Goal: Task Accomplishment & Management: Use online tool/utility

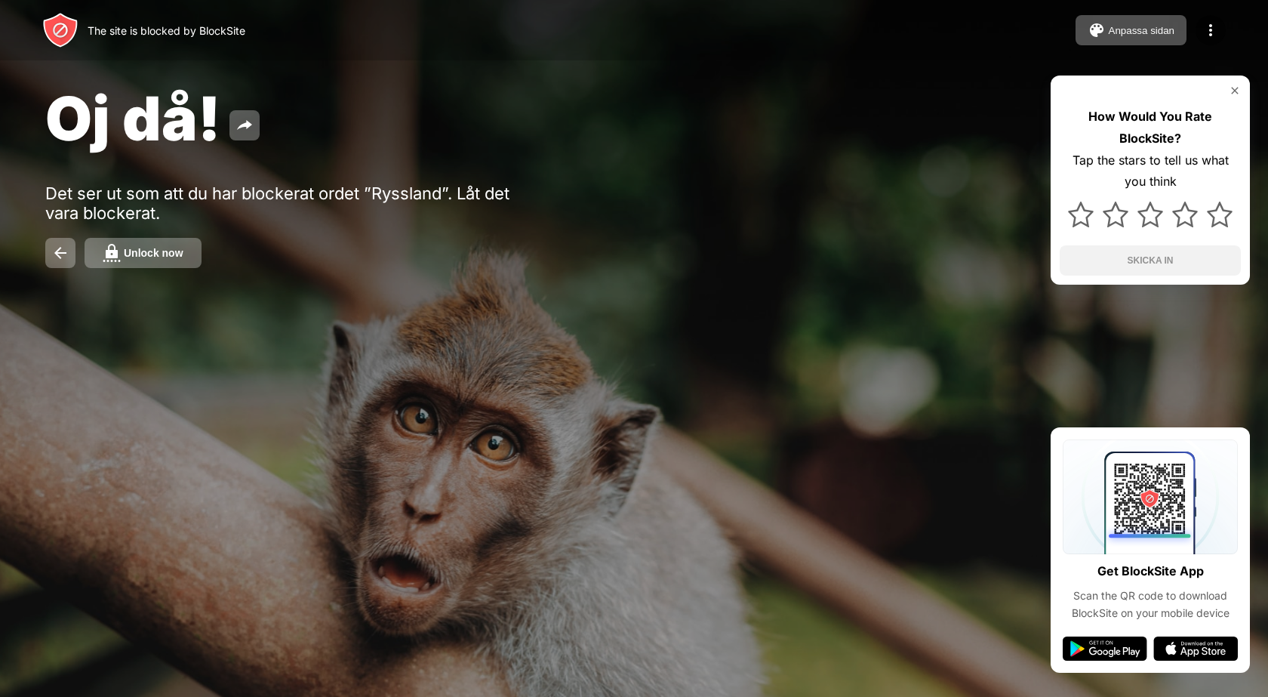
click at [134, 258] on div "Unlock now" at bounding box center [154, 253] width 60 height 12
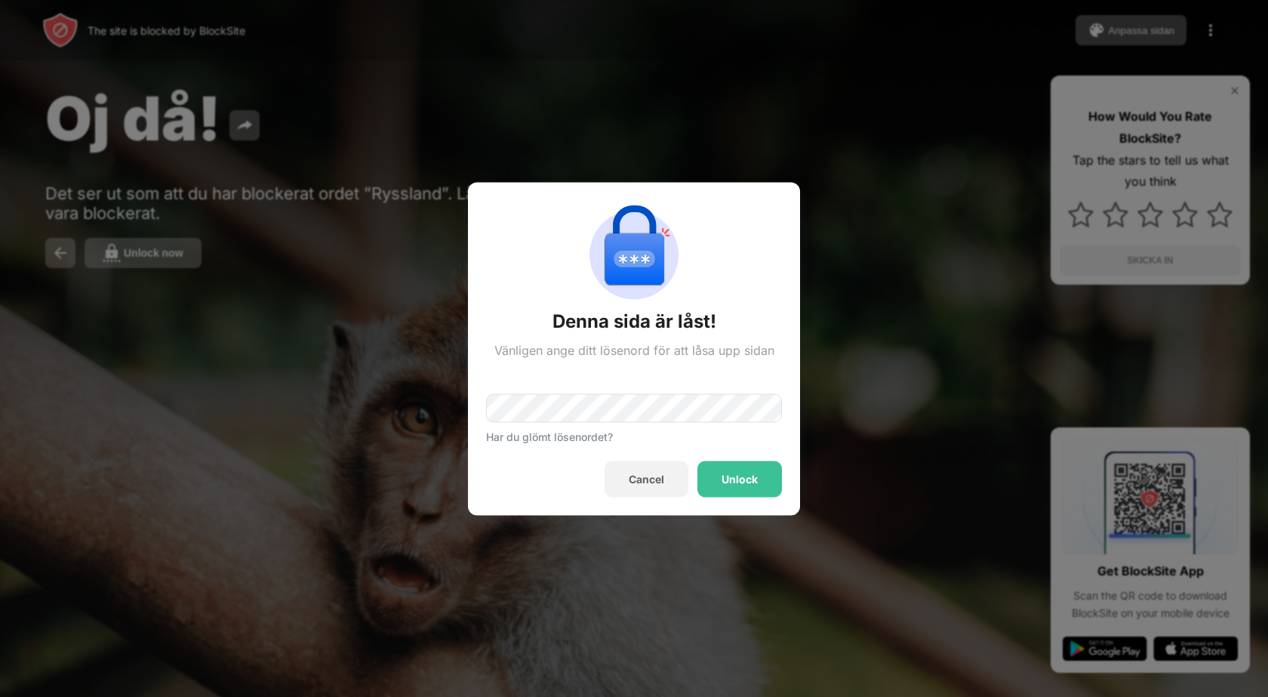
click at [694, 464] on div "Cancel Unlock" at bounding box center [634, 478] width 296 height 36
click at [705, 466] on div "Unlock" at bounding box center [739, 478] width 85 height 36
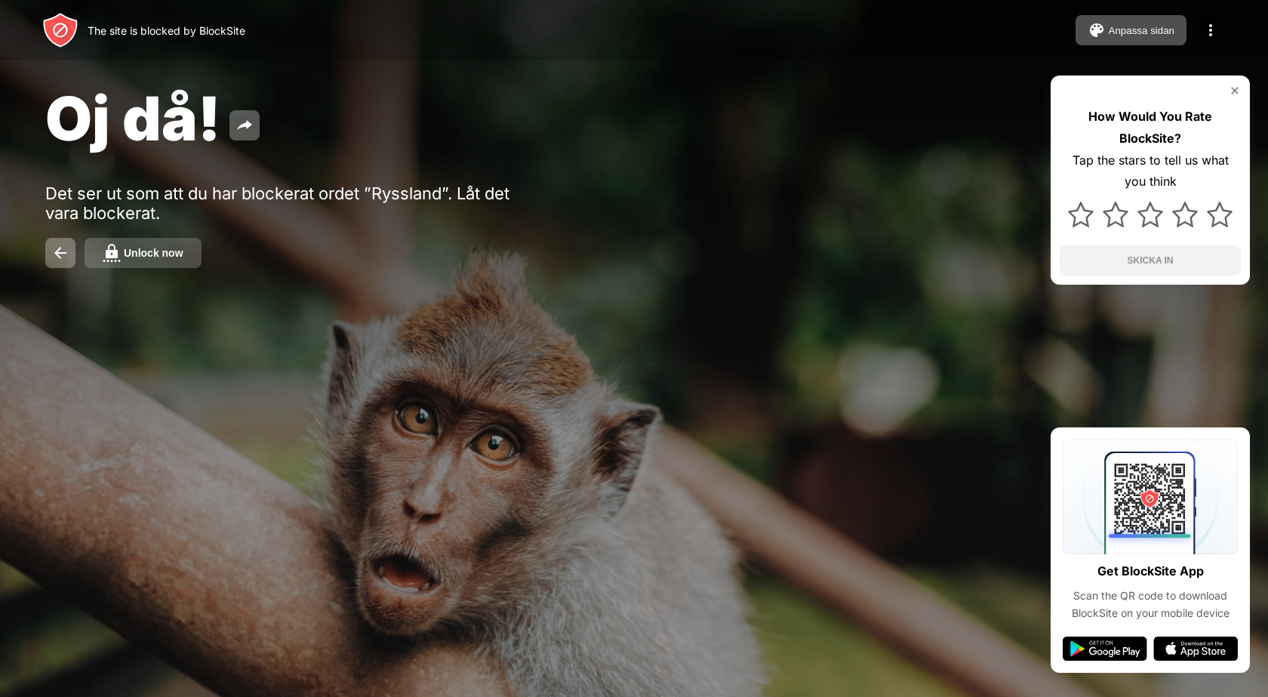
click at [134, 254] on div "Unlock now" at bounding box center [154, 253] width 60 height 12
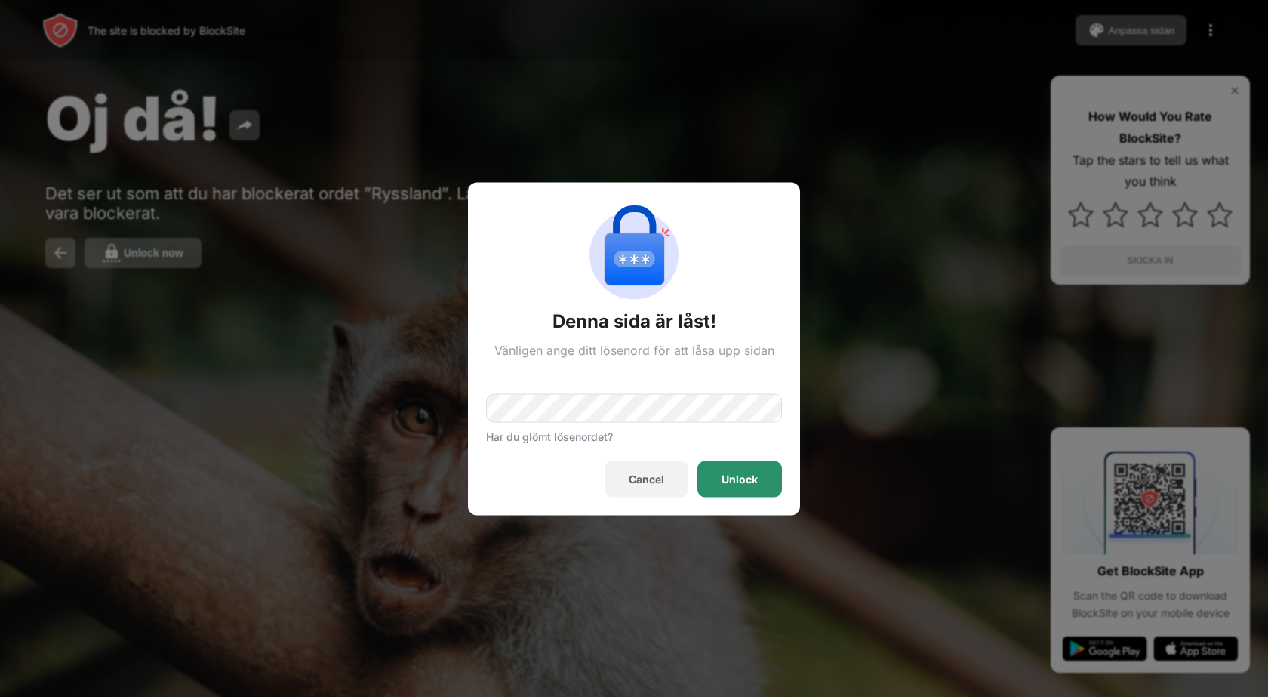
click at [750, 493] on div "Unlock" at bounding box center [739, 478] width 85 height 36
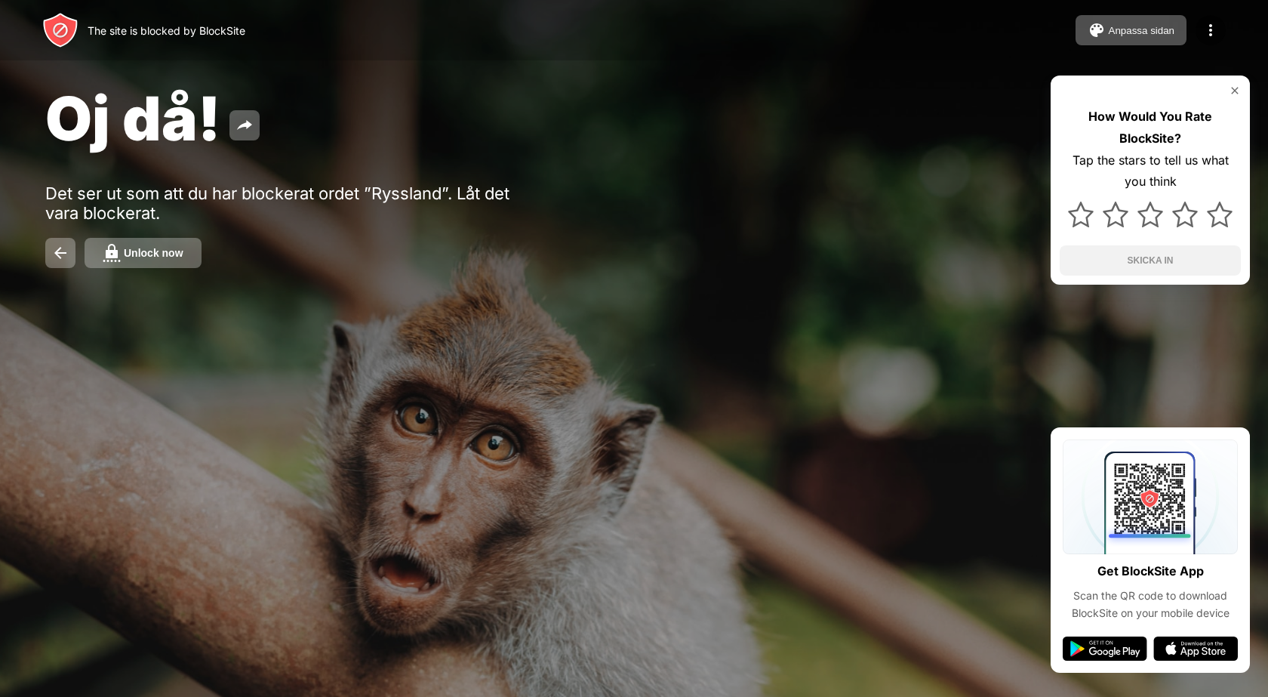
click at [161, 257] on div "Unlock now" at bounding box center [154, 253] width 60 height 12
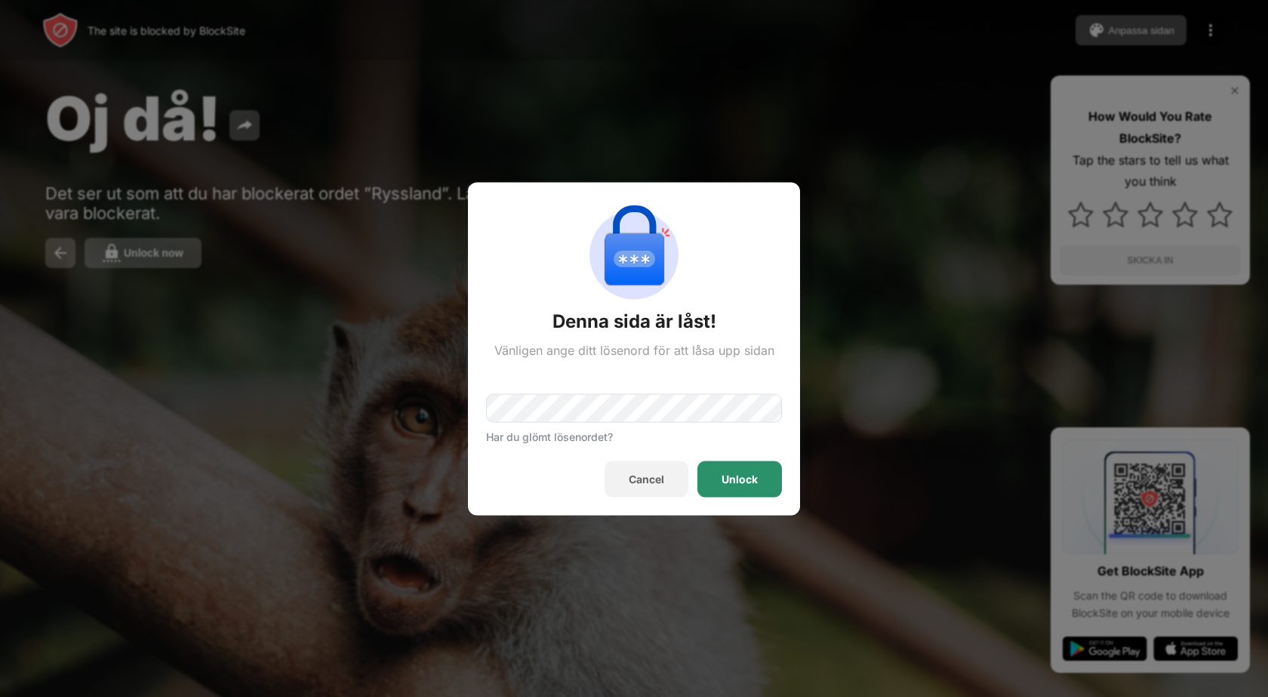
click at [750, 479] on div "Unlock" at bounding box center [740, 478] width 36 height 12
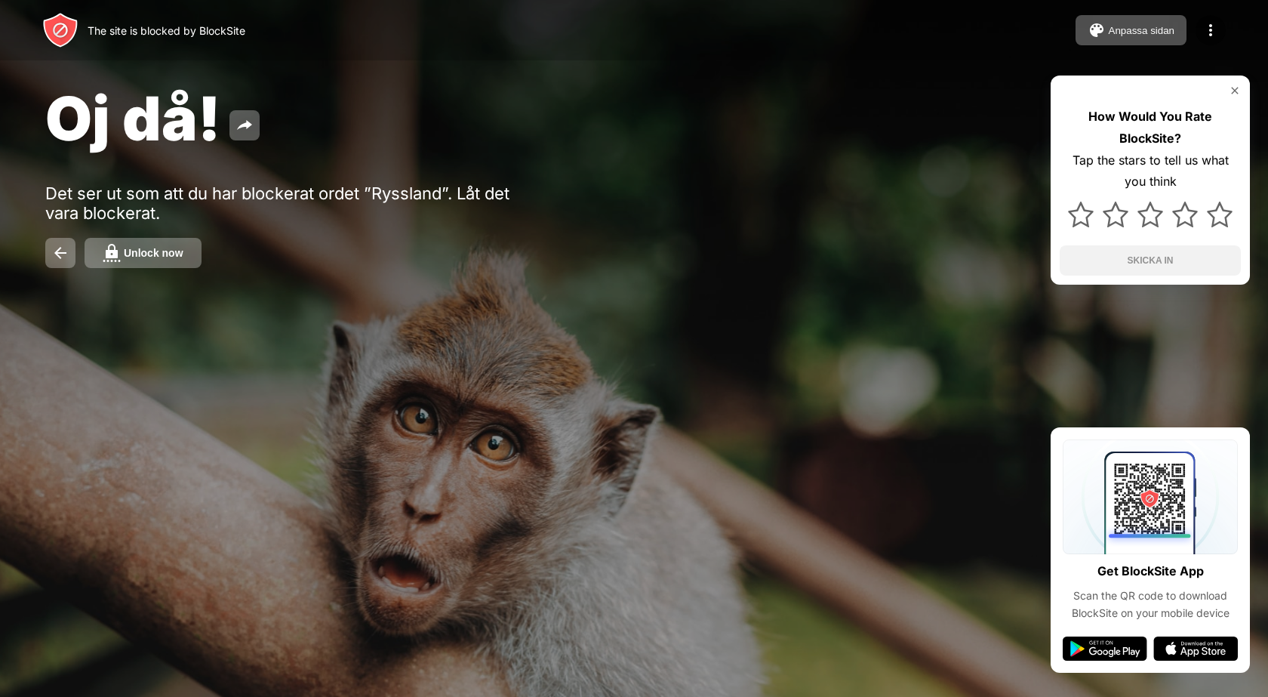
click at [156, 257] on div "Unlock now" at bounding box center [154, 253] width 60 height 12
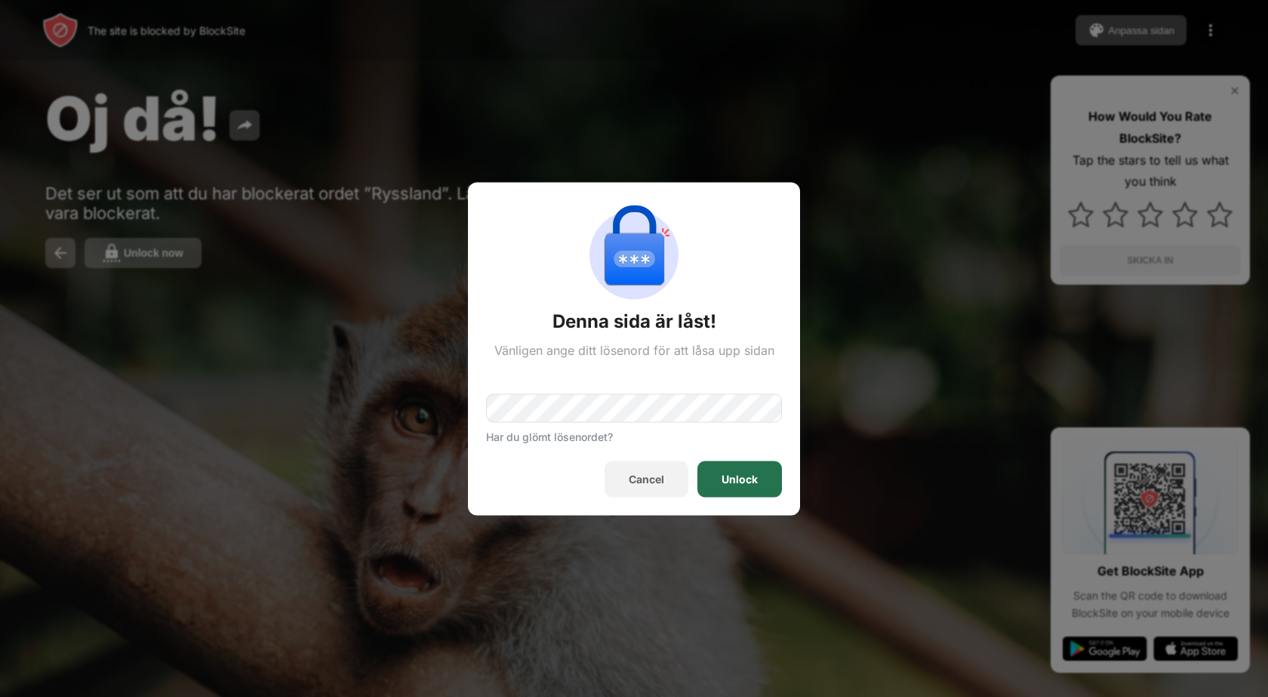
click at [724, 490] on div "Unlock" at bounding box center [739, 478] width 85 height 36
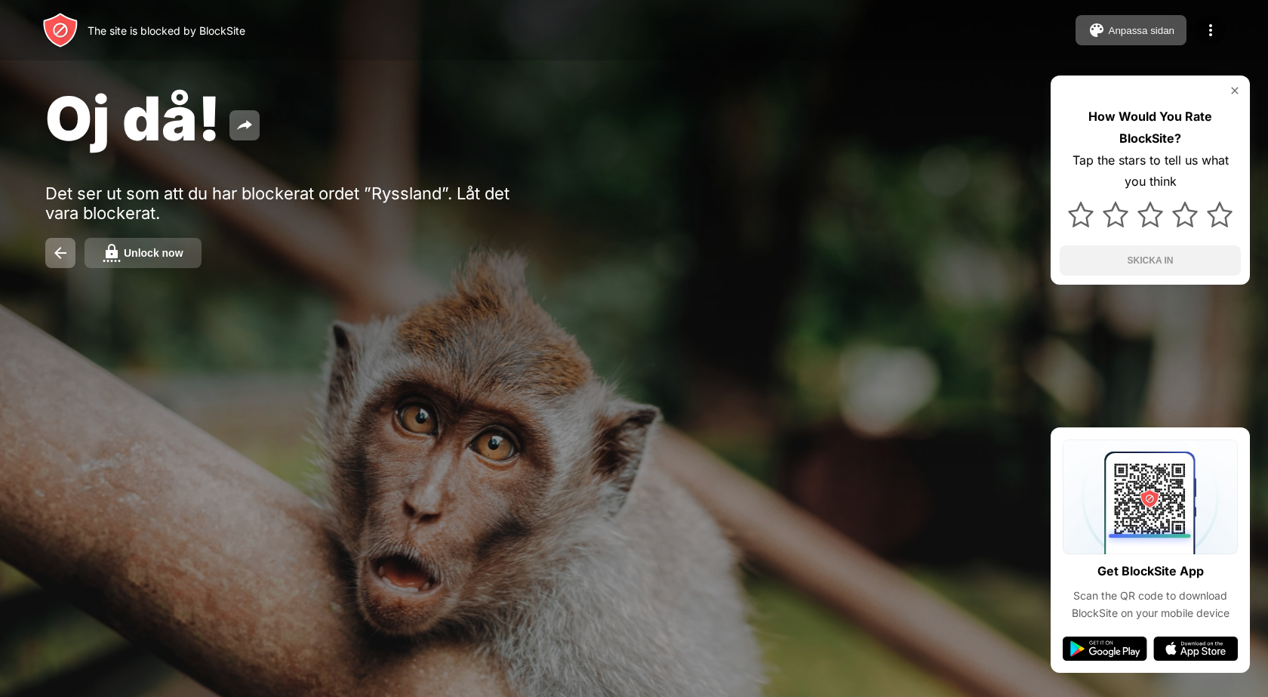
click at [155, 264] on button "Unlock now" at bounding box center [143, 253] width 117 height 30
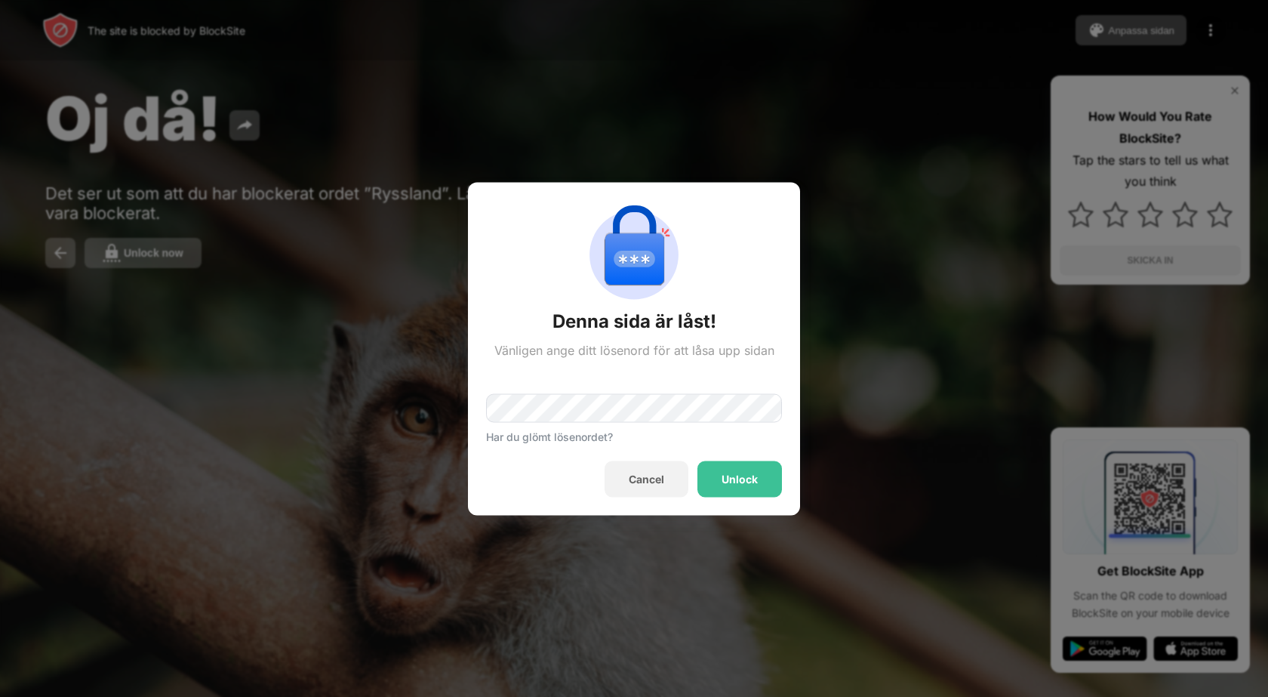
click at [633, 383] on div "Har du glömt lösenordet?" at bounding box center [634, 399] width 296 height 85
click at [771, 474] on div "Unlock" at bounding box center [739, 478] width 85 height 36
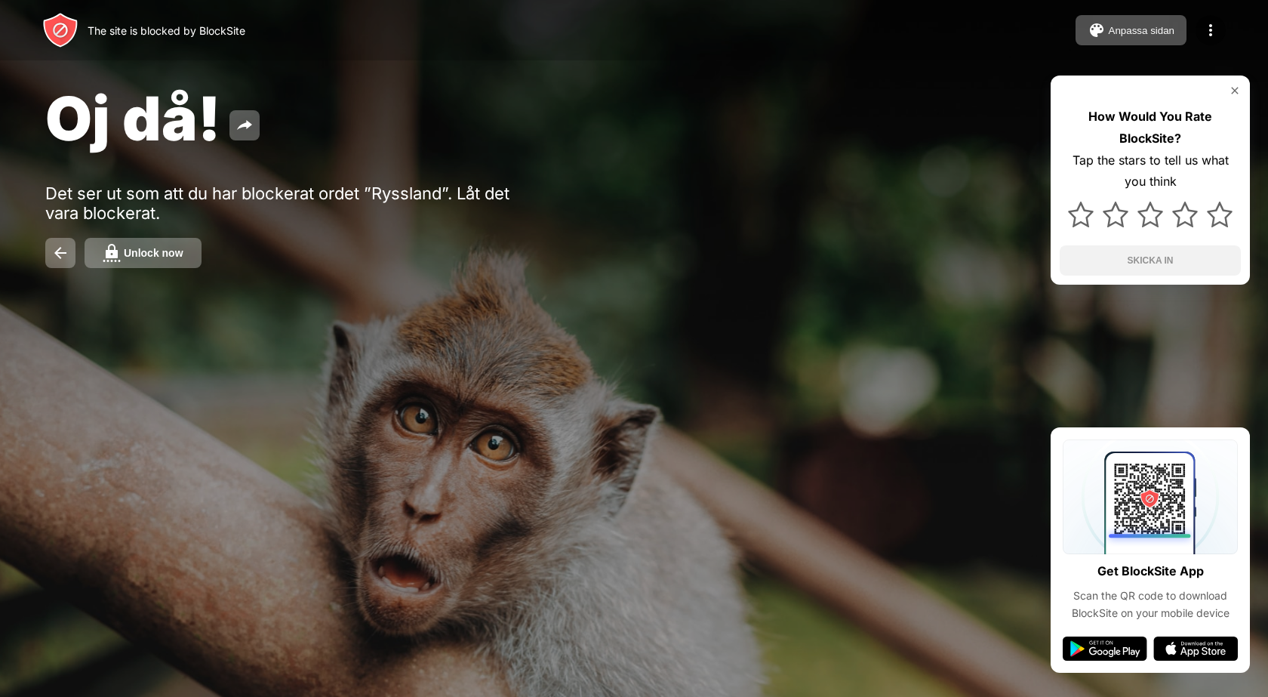
click at [155, 252] on div "Unlock now" at bounding box center [154, 253] width 60 height 12
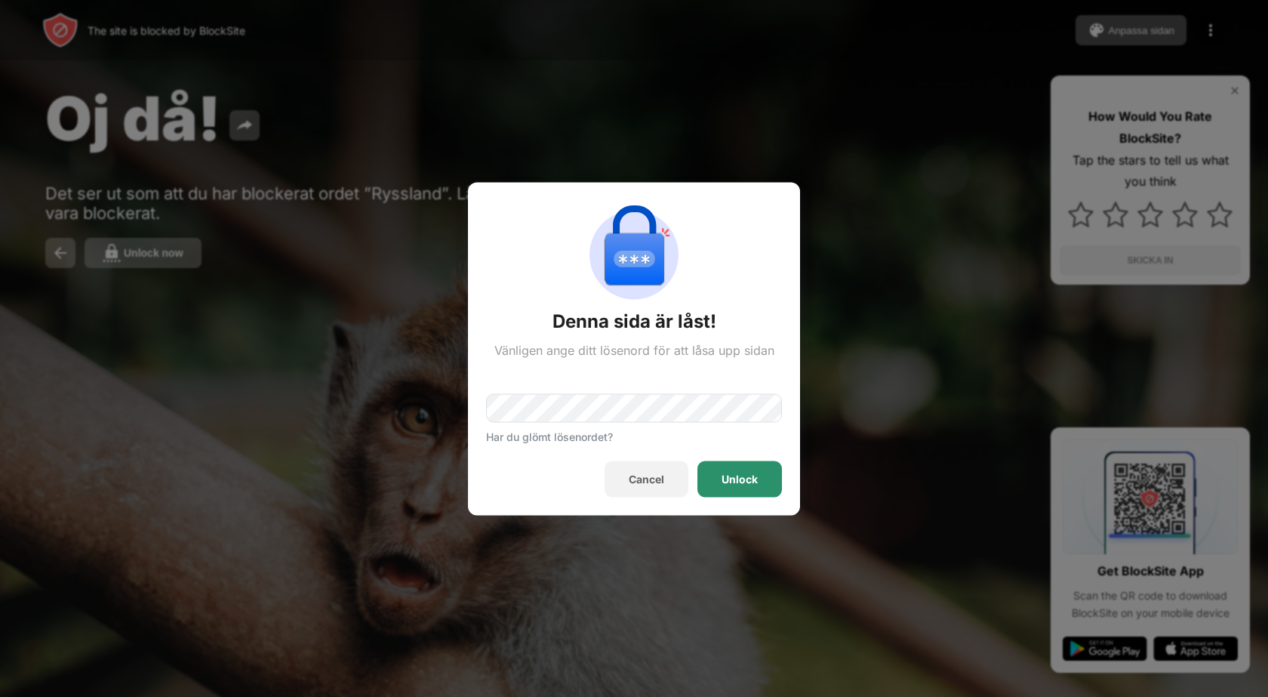
click at [735, 470] on div "Unlock" at bounding box center [739, 478] width 85 height 36
